Goal: Task Accomplishment & Management: Manage account settings

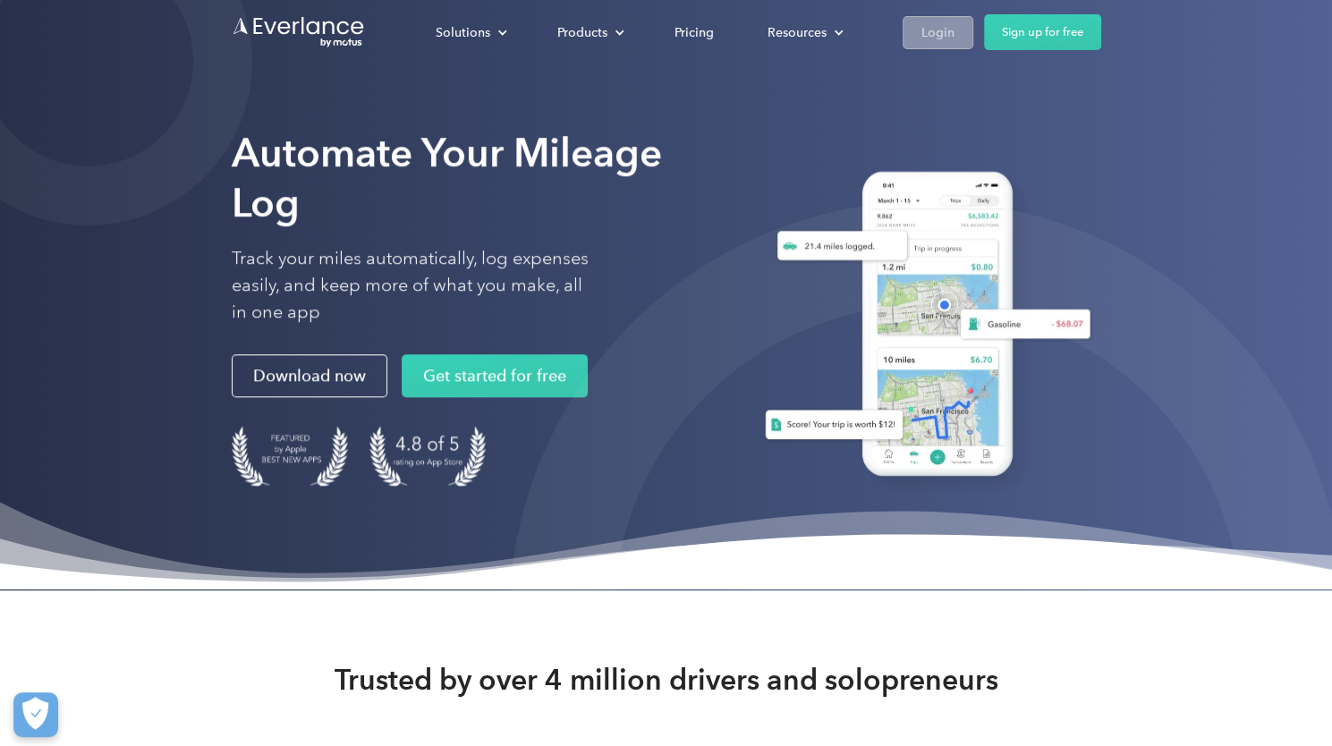
click at [931, 17] on link "Login" at bounding box center [938, 32] width 71 height 33
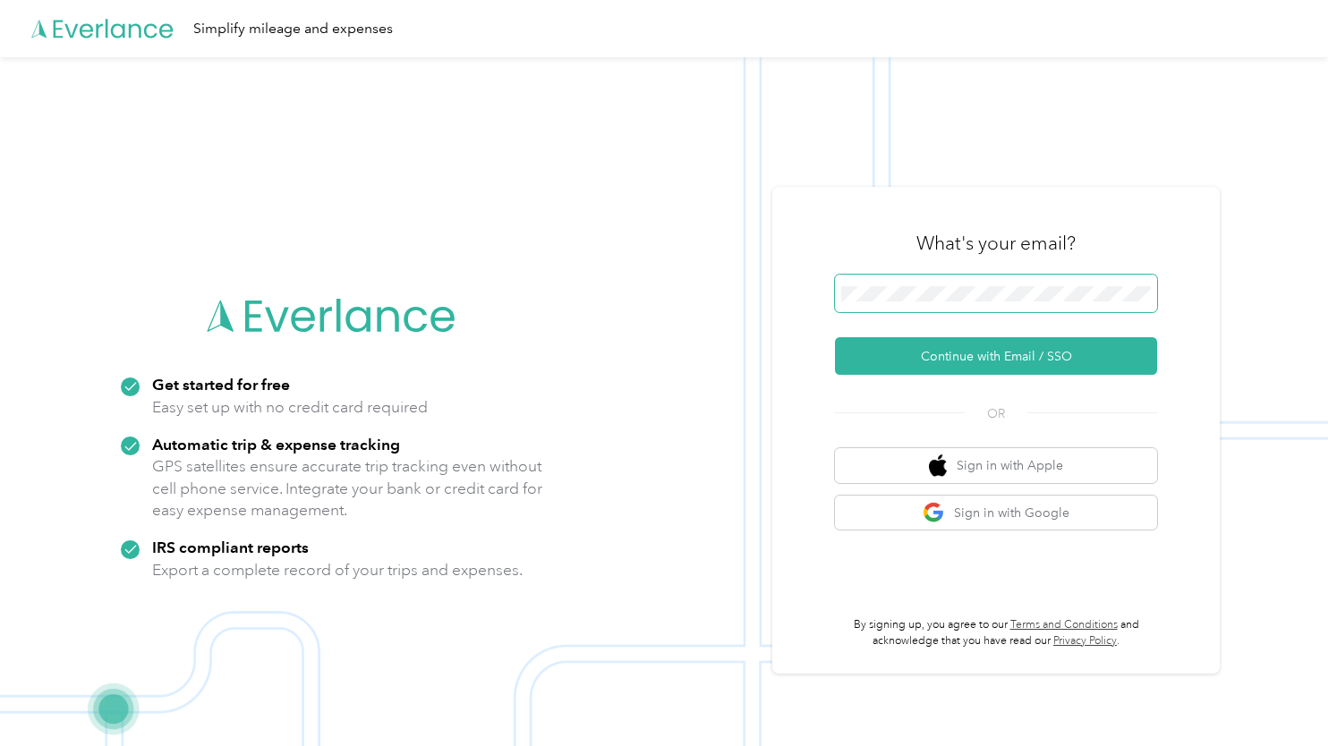
click at [859, 284] on span at bounding box center [996, 294] width 322 height 38
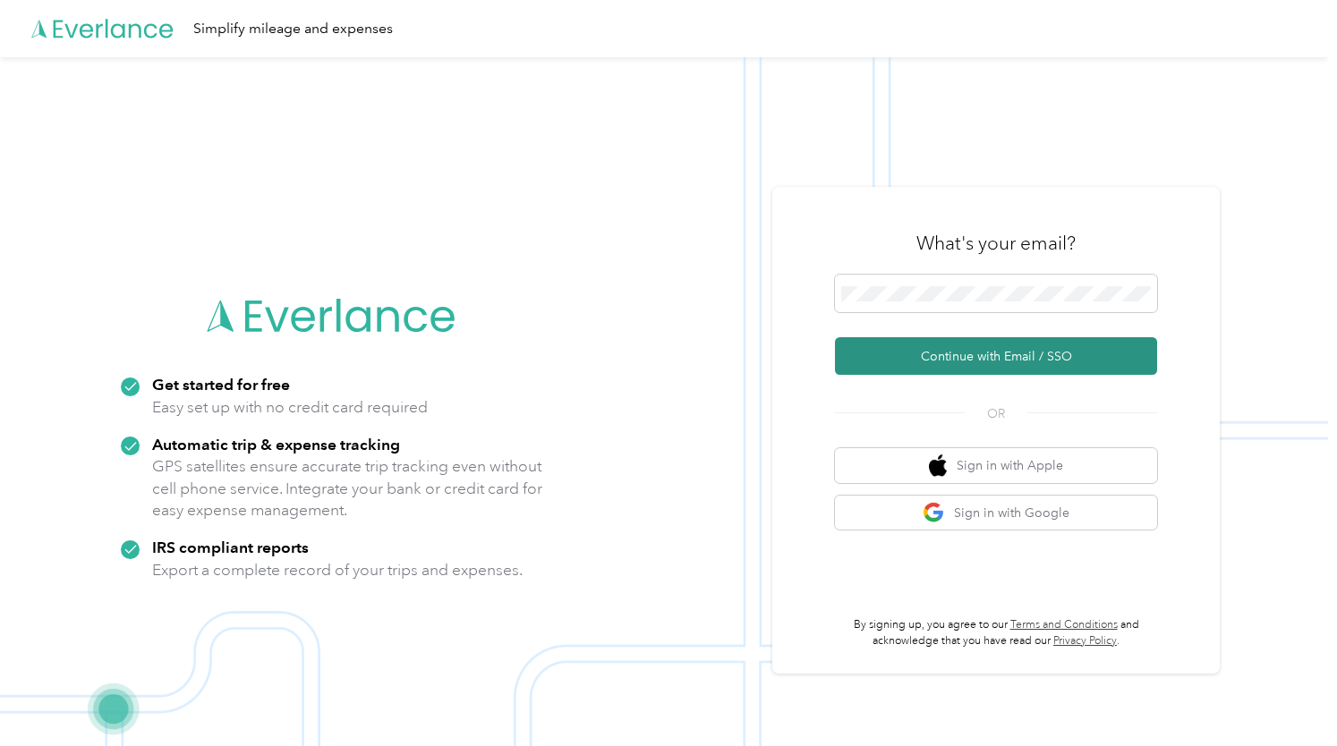
click at [973, 350] on button "Continue with Email / SSO" at bounding box center [996, 356] width 322 height 38
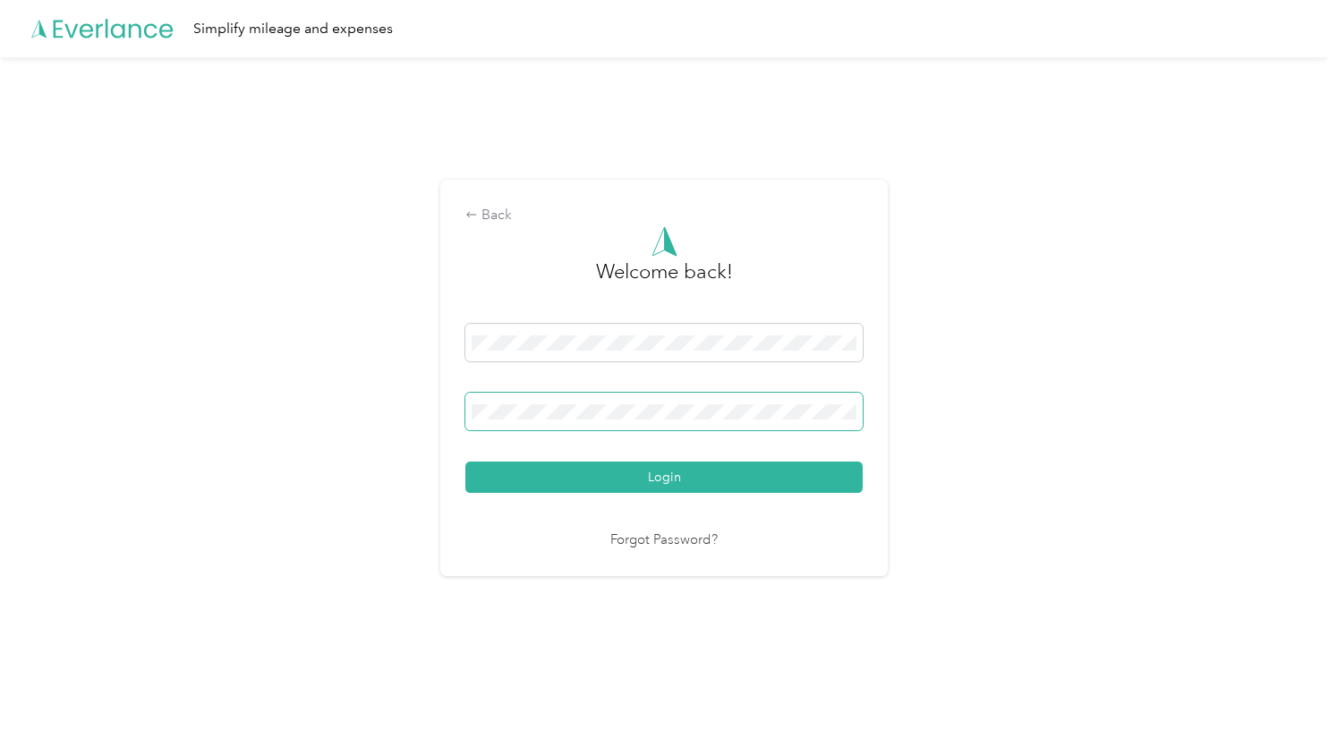
click at [740, 395] on span at bounding box center [663, 412] width 397 height 38
click at [465, 462] on button "Login" at bounding box center [663, 477] width 397 height 31
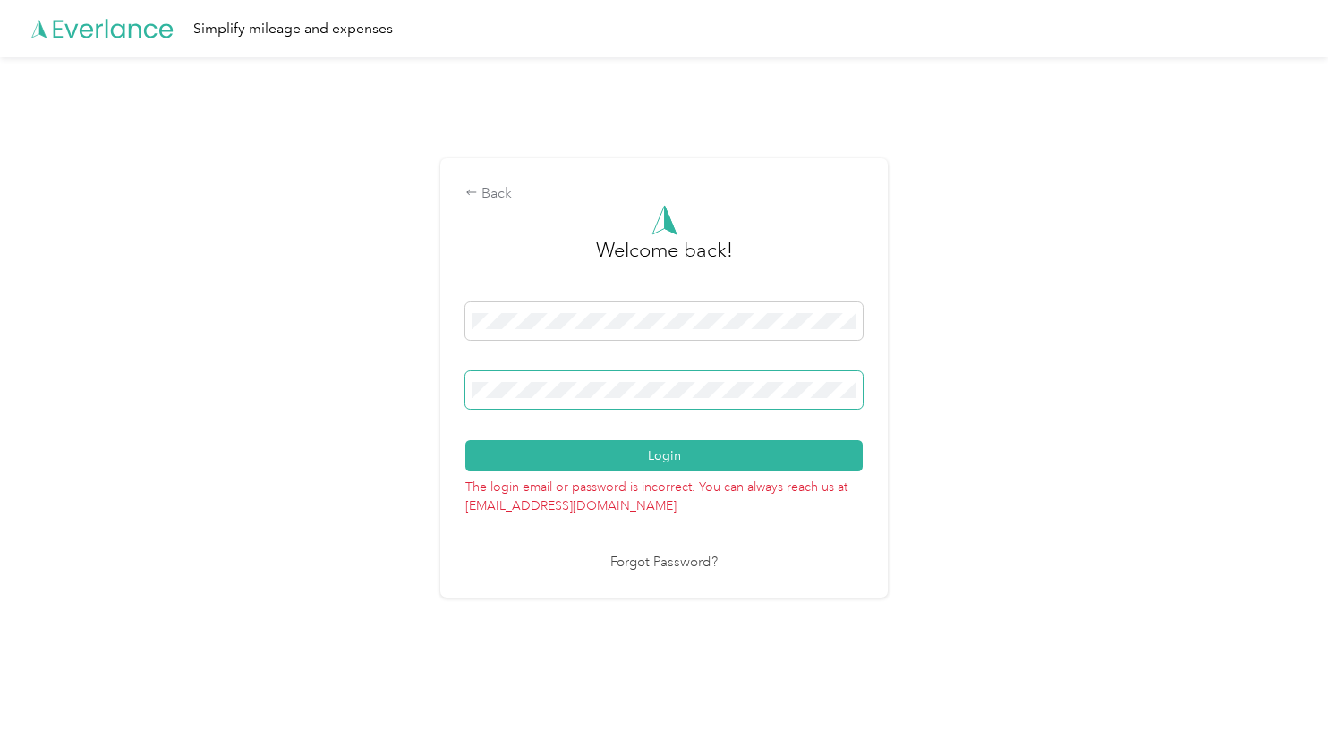
click at [465, 440] on button "Login" at bounding box center [663, 455] width 397 height 31
